Goal: Check status: Check status

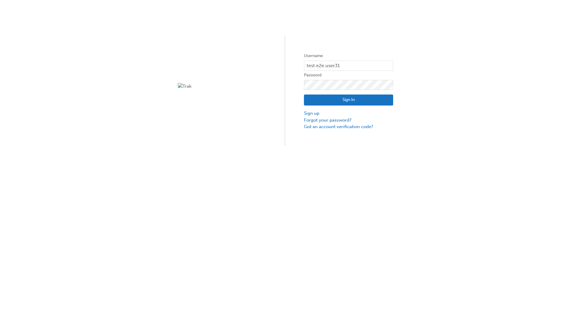
type input "test.e2e.user31"
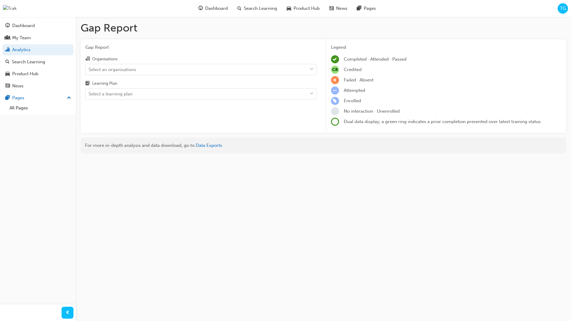
click at [89, 70] on input "Organisations Select an organisations" at bounding box center [89, 69] width 1 height 5
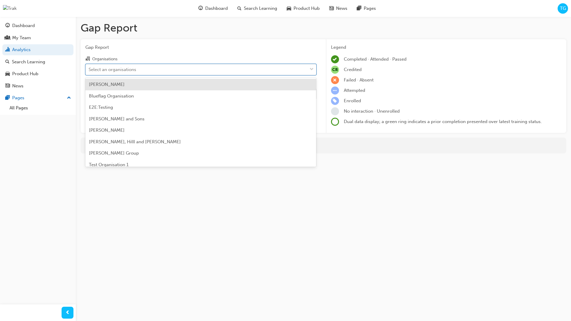
click at [89, 94] on input "Learning Plan Select a learning plan" at bounding box center [89, 93] width 1 height 5
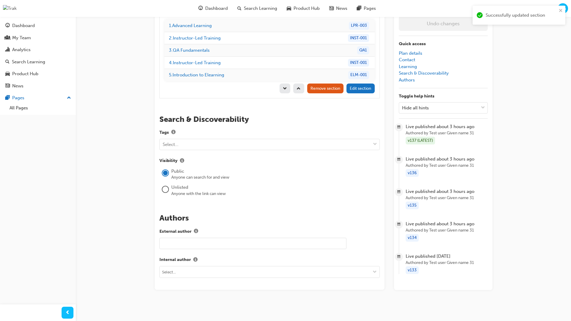
scroll to position [84, 0]
